Goal: Navigation & Orientation: Find specific page/section

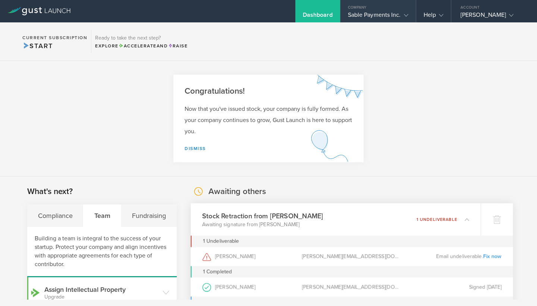
click at [407, 13] on icon at bounding box center [406, 15] width 4 height 4
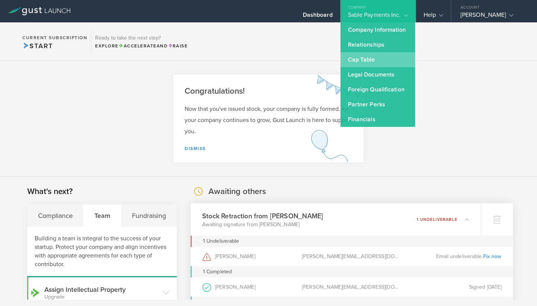
click at [359, 65] on link "Cap Table" at bounding box center [378, 59] width 75 height 15
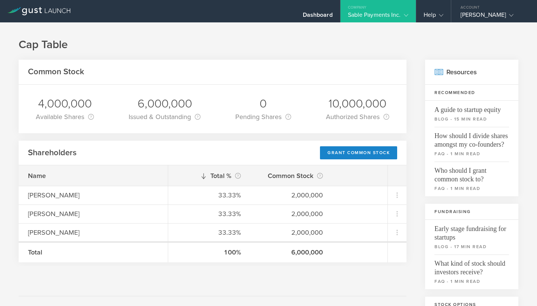
click at [406, 15] on icon at bounding box center [406, 15] width 4 height 4
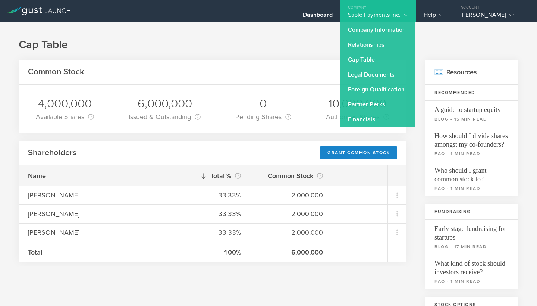
click at [431, 31] on div "Cap Table Common Stock 4,000,000 Available Shares This is the number of shares …" at bounding box center [268, 291] width 537 height 539
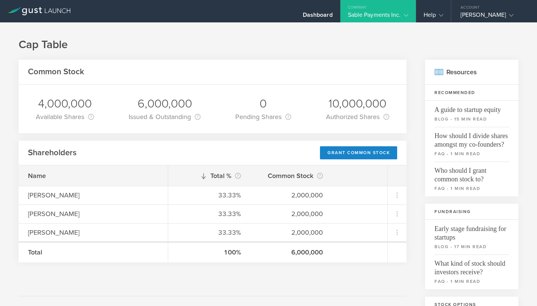
click at [406, 14] on icon at bounding box center [406, 15] width 4 height 4
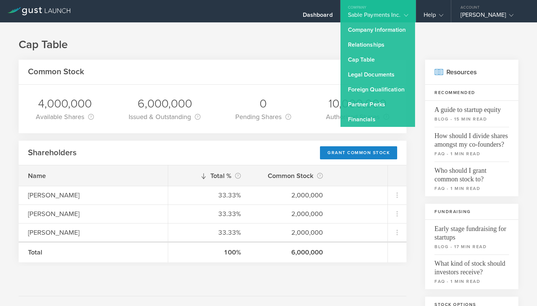
click at [280, 44] on h1 "Cap Table" at bounding box center [269, 44] width 500 height 15
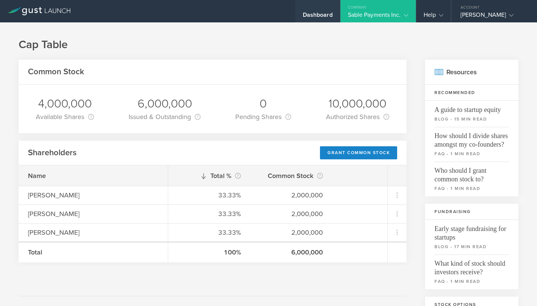
click at [323, 16] on div "Dashboard" at bounding box center [318, 16] width 30 height 11
